Goal: Information Seeking & Learning: Learn about a topic

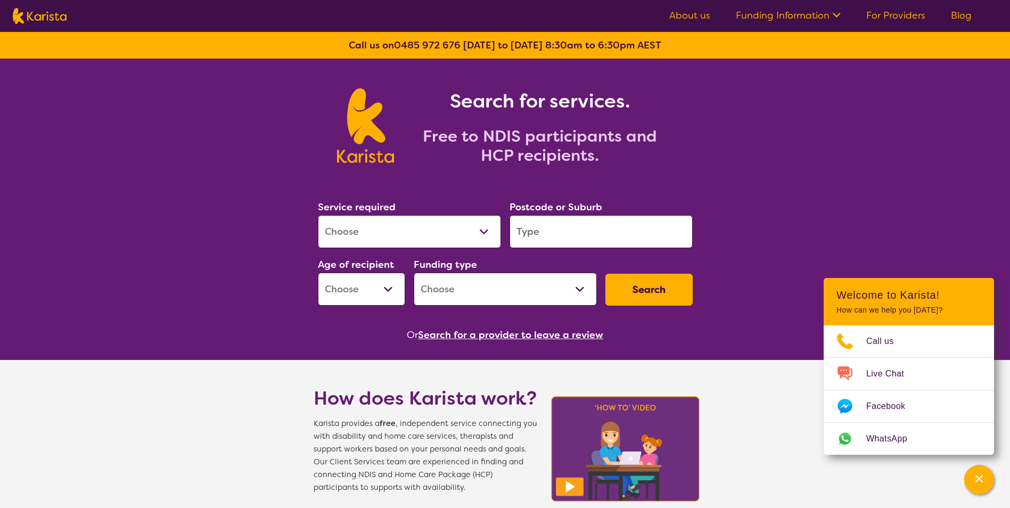
click at [483, 231] on select "Allied Health Assistant Assessment ([MEDICAL_DATA] or [MEDICAL_DATA]) Behaviour…" at bounding box center [409, 231] width 183 height 33
select select "[MEDICAL_DATA]"
click at [318, 215] on select "Allied Health Assistant Assessment ([MEDICAL_DATA] or [MEDICAL_DATA]) Behaviour…" at bounding box center [409, 231] width 183 height 33
click at [638, 234] on input "search" at bounding box center [601, 231] width 183 height 33
click at [382, 290] on select "Early Childhood - 0 to 9 Child - 10 to 11 Adolescent - 12 to 17 Adult - 18 to 6…" at bounding box center [361, 289] width 87 height 33
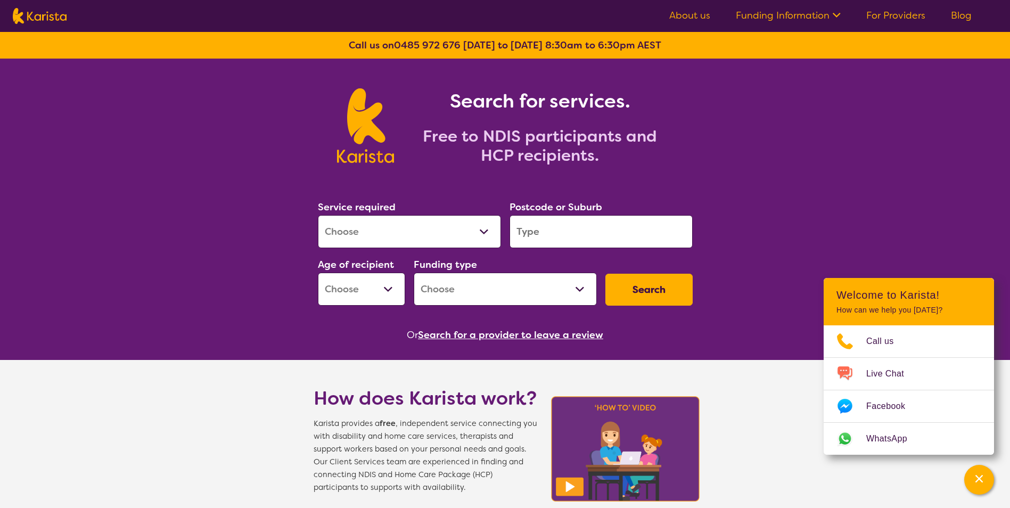
select select "AG"
click at [318, 273] on select "Early Childhood - 0 to 9 Child - 10 to 11 Adolescent - 12 to 17 Adult - 18 to 6…" at bounding box center [361, 289] width 87 height 33
click at [582, 296] on select "Home Care Package (HCP) National Disability Insurance Scheme (NDIS) I don't know" at bounding box center [505, 289] width 183 height 33
select select "i-don-t-know"
click at [414, 273] on select "Home Care Package (HCP) National Disability Insurance Scheme (NDIS) I don't know" at bounding box center [505, 289] width 183 height 33
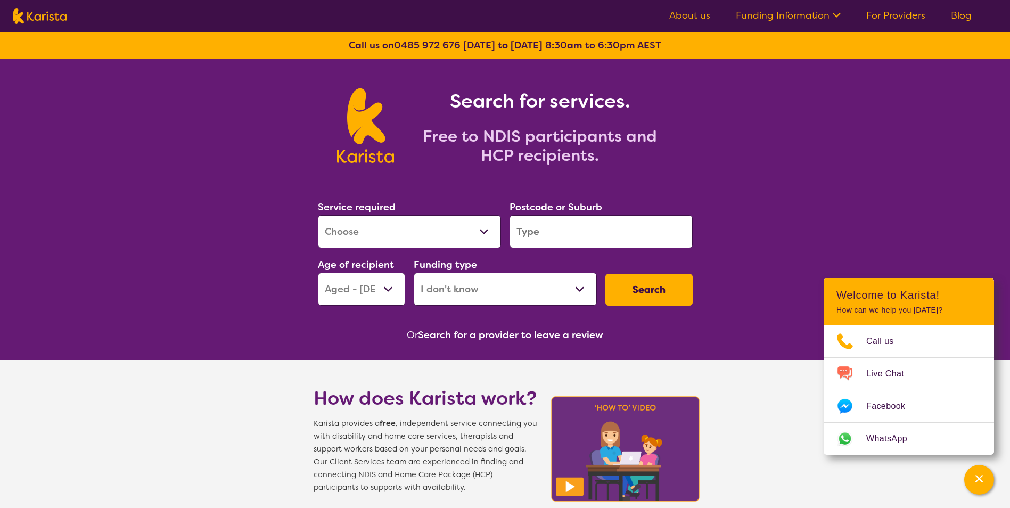
click at [596, 239] on input "search" at bounding box center [601, 231] width 183 height 33
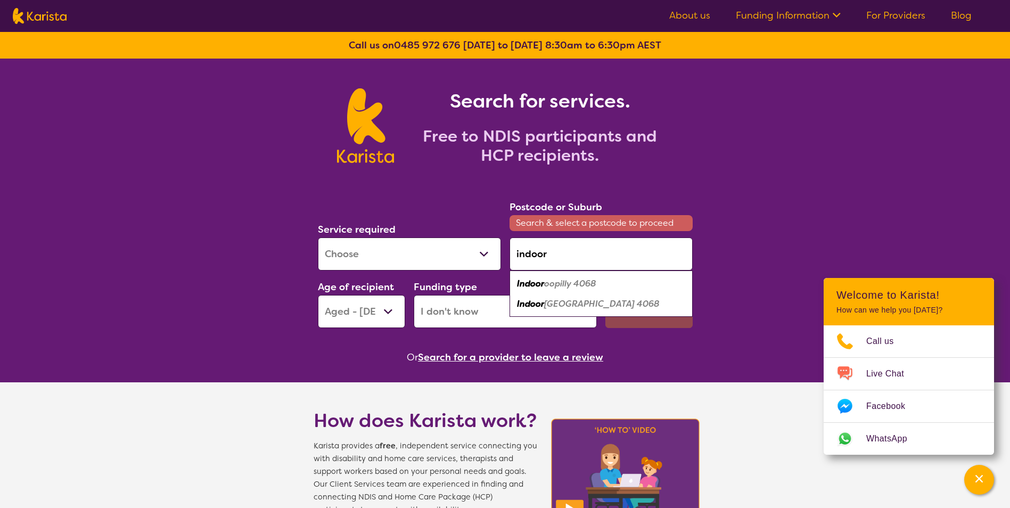
click at [563, 286] on em "oopilly 4068" at bounding box center [570, 283] width 52 height 11
type input "4068"
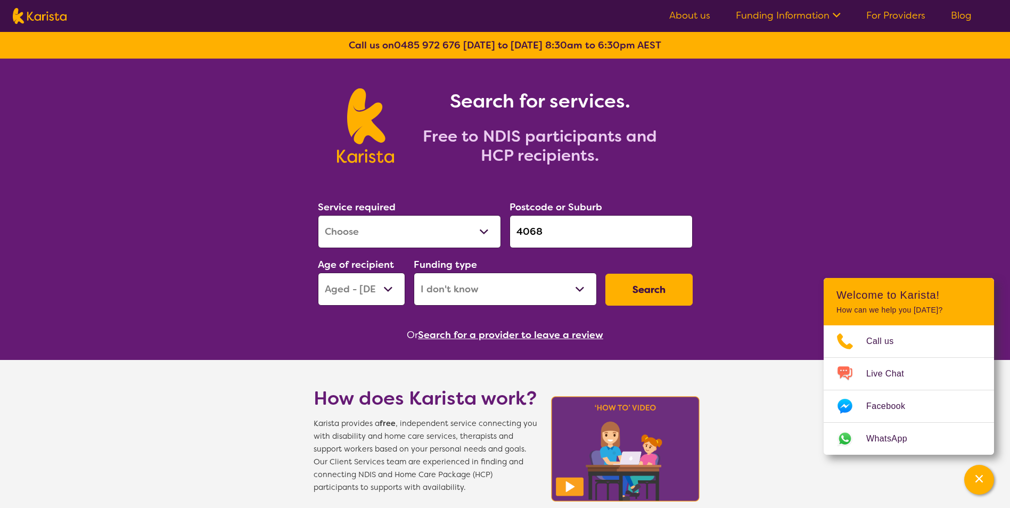
click at [643, 297] on button "Search" at bounding box center [649, 290] width 87 height 32
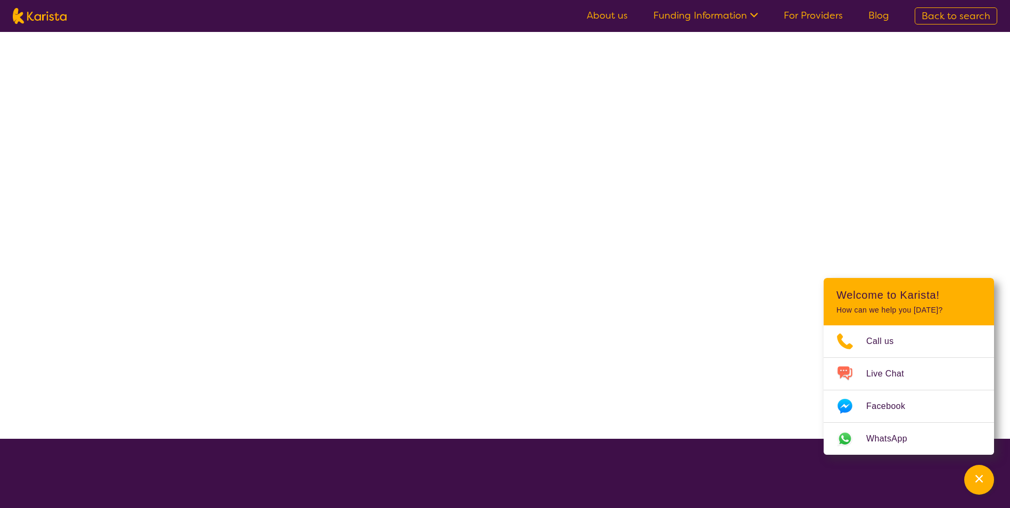
select select "[MEDICAL_DATA]"
select select "AG"
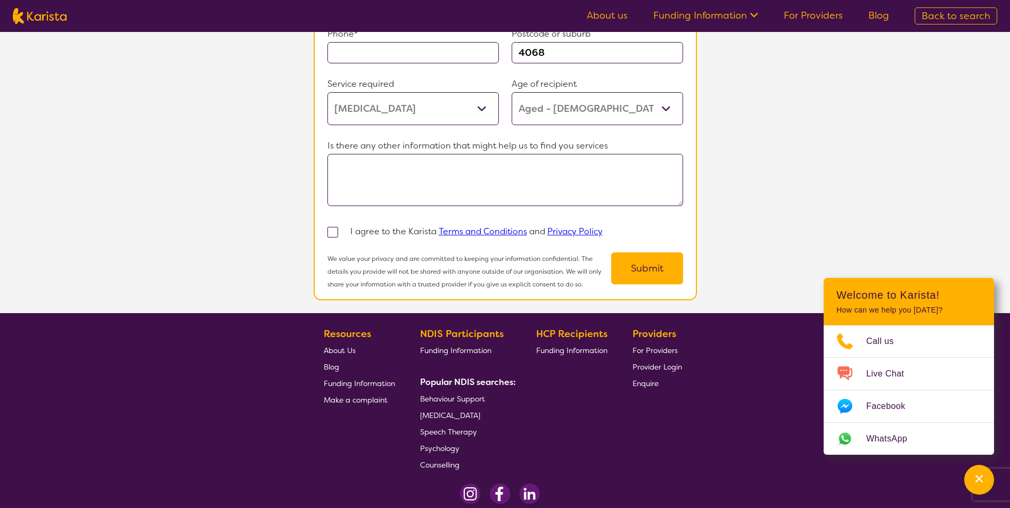
scroll to position [799, 0]
